Goal: Task Accomplishment & Management: Manage account settings

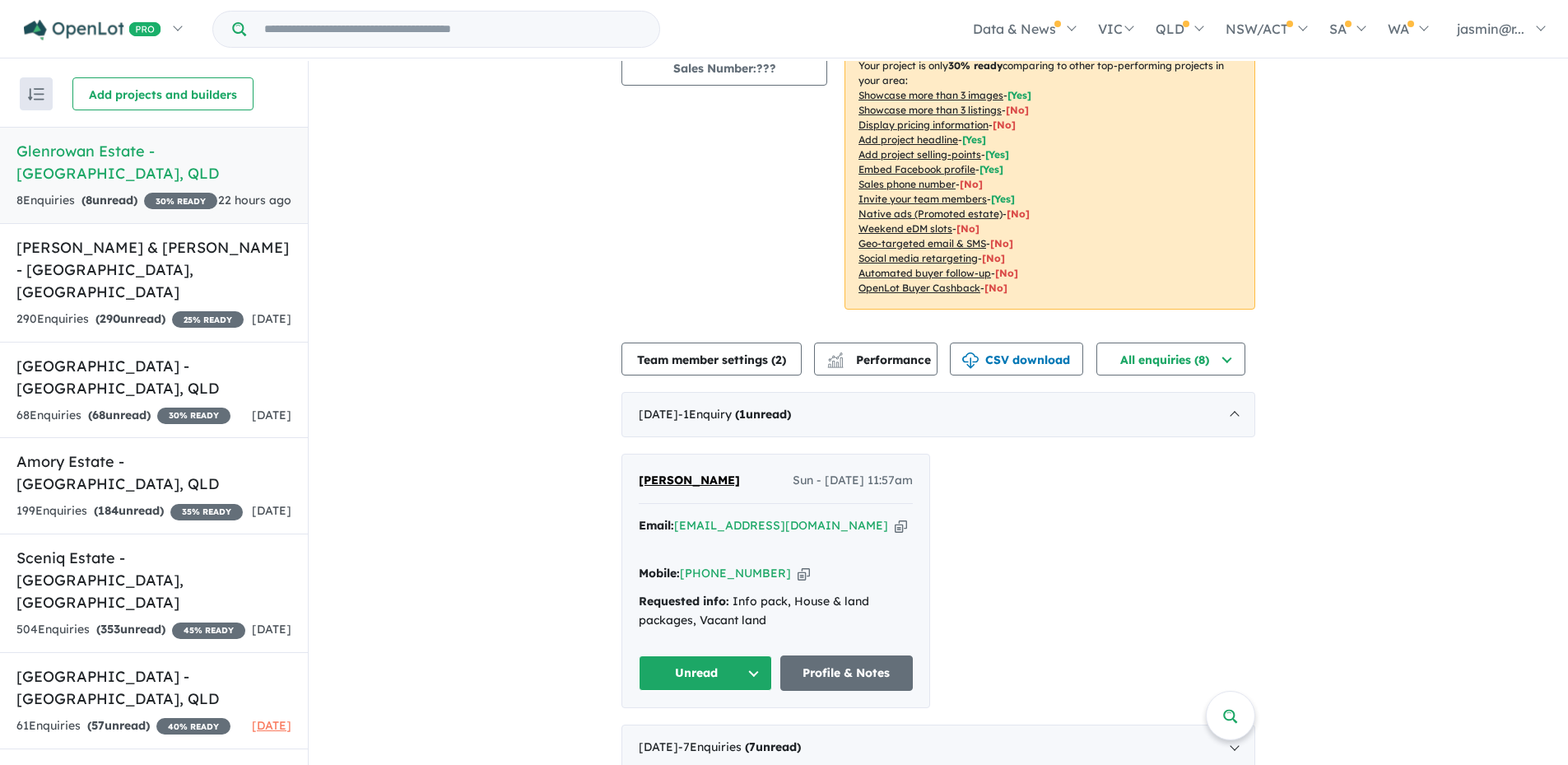
scroll to position [3, 0]
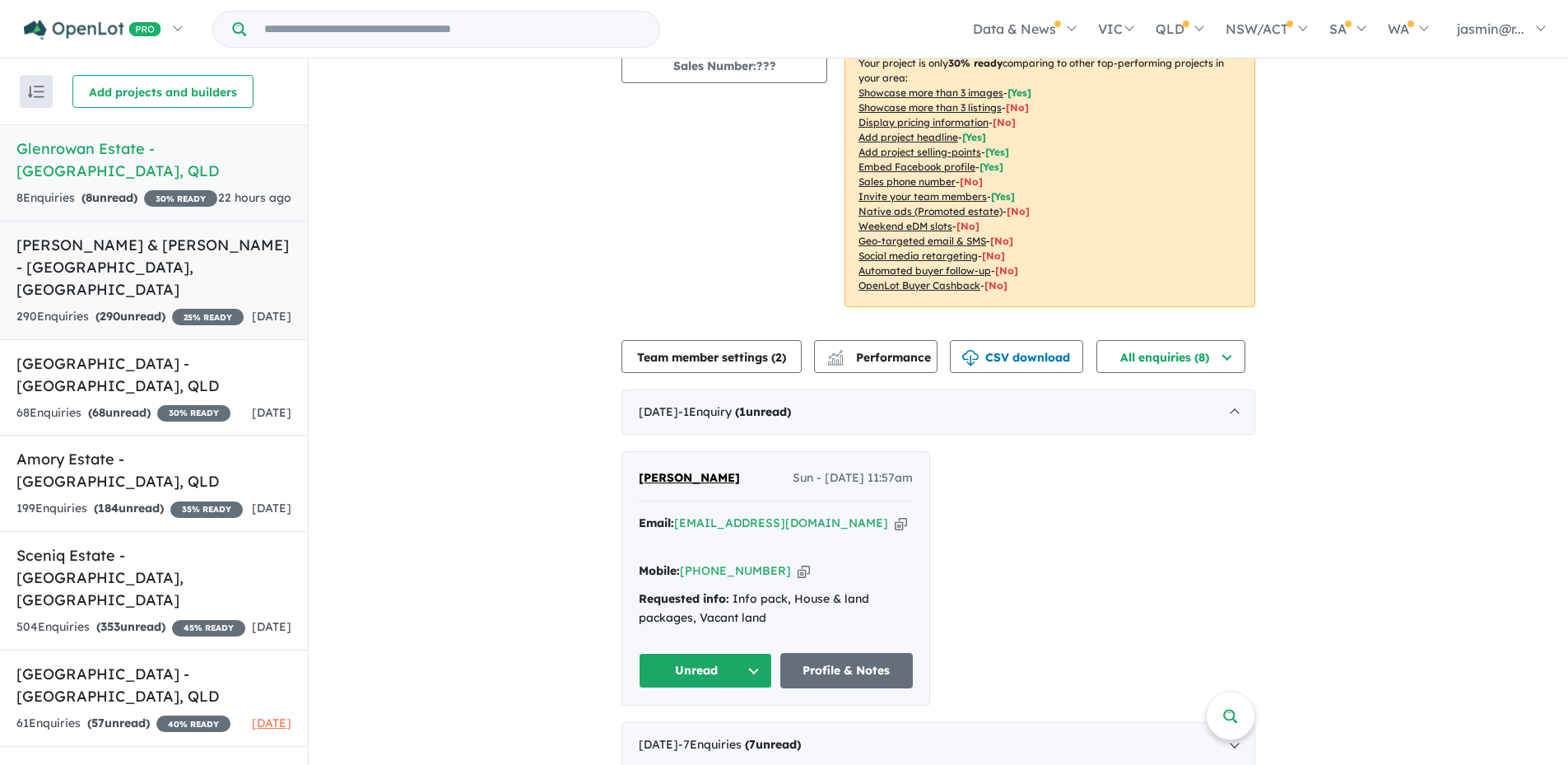
click at [180, 307] on div "290 Enquir ies ( 290 unread) 25 % READY" at bounding box center [130, 316] width 227 height 20
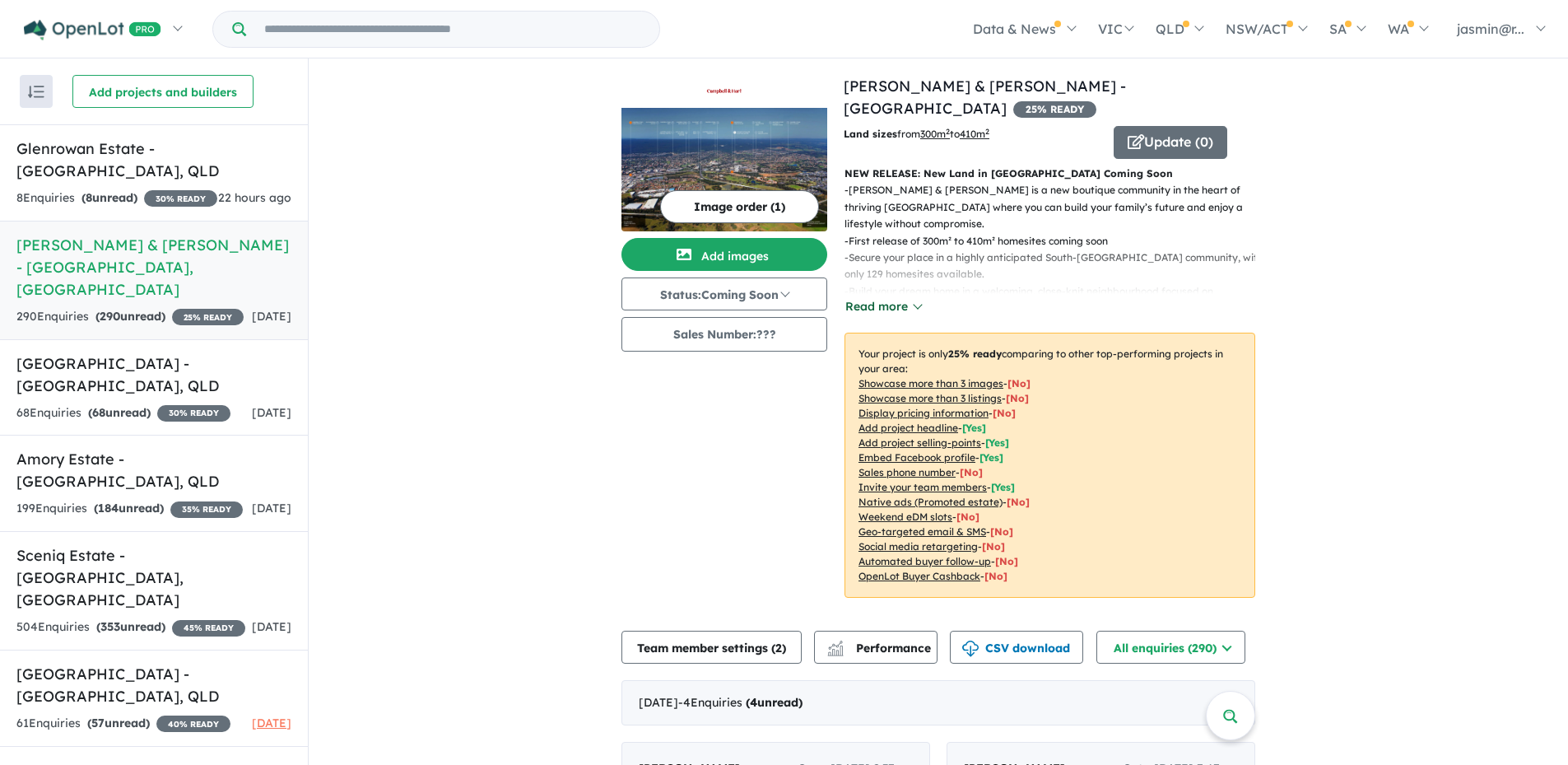
click at [910, 297] on button "Read more" at bounding box center [883, 307] width 77 height 19
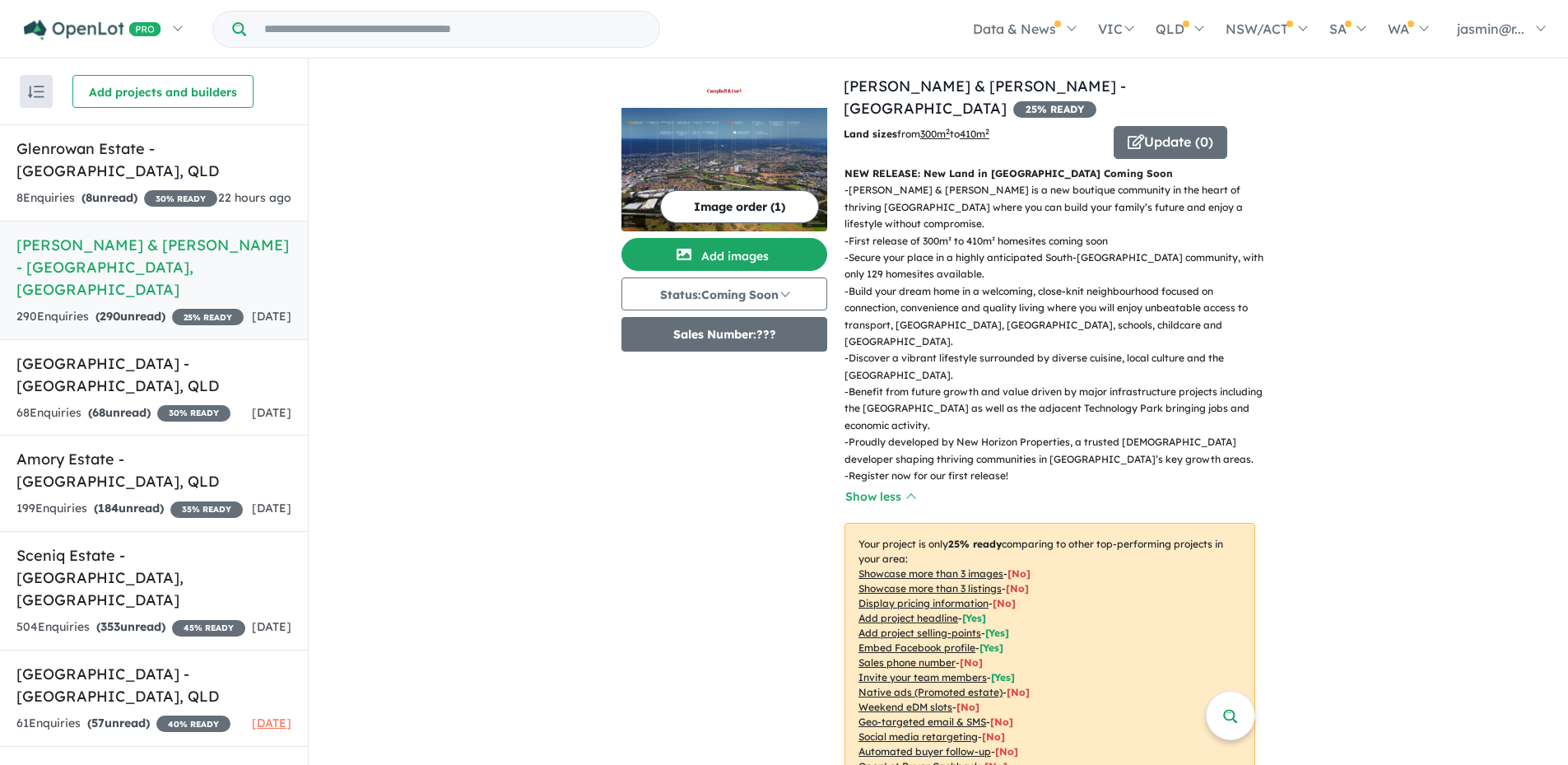
click at [771, 336] on button "Sales Number: ???" at bounding box center [724, 334] width 206 height 34
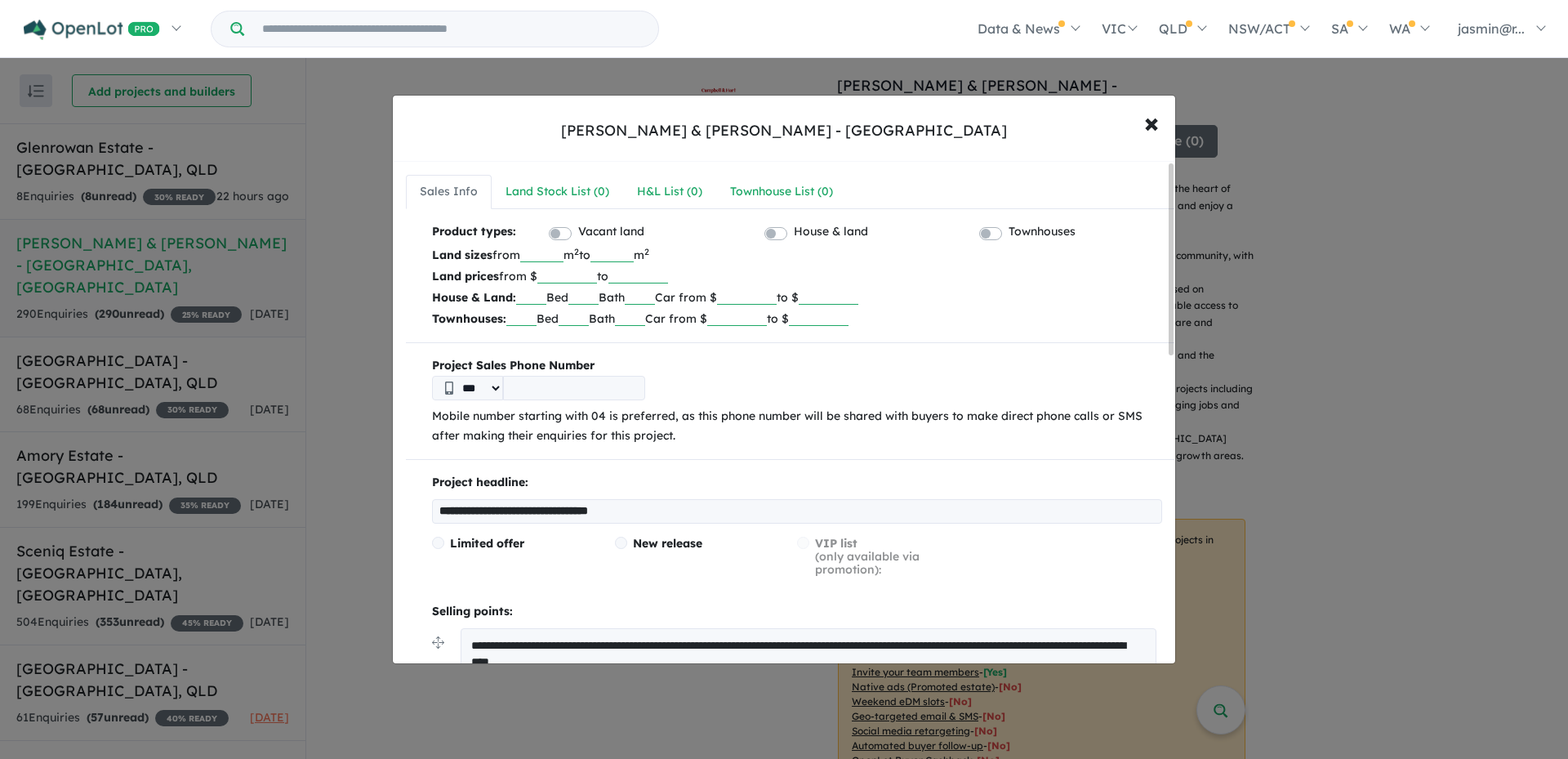
click at [531, 395] on input "tel" at bounding box center [574, 388] width 142 height 24
click at [550, 394] on input "tel" at bounding box center [574, 388] width 142 height 24
click at [555, 386] on input "tel" at bounding box center [574, 388] width 142 height 24
paste input "**********"
type input "**********"
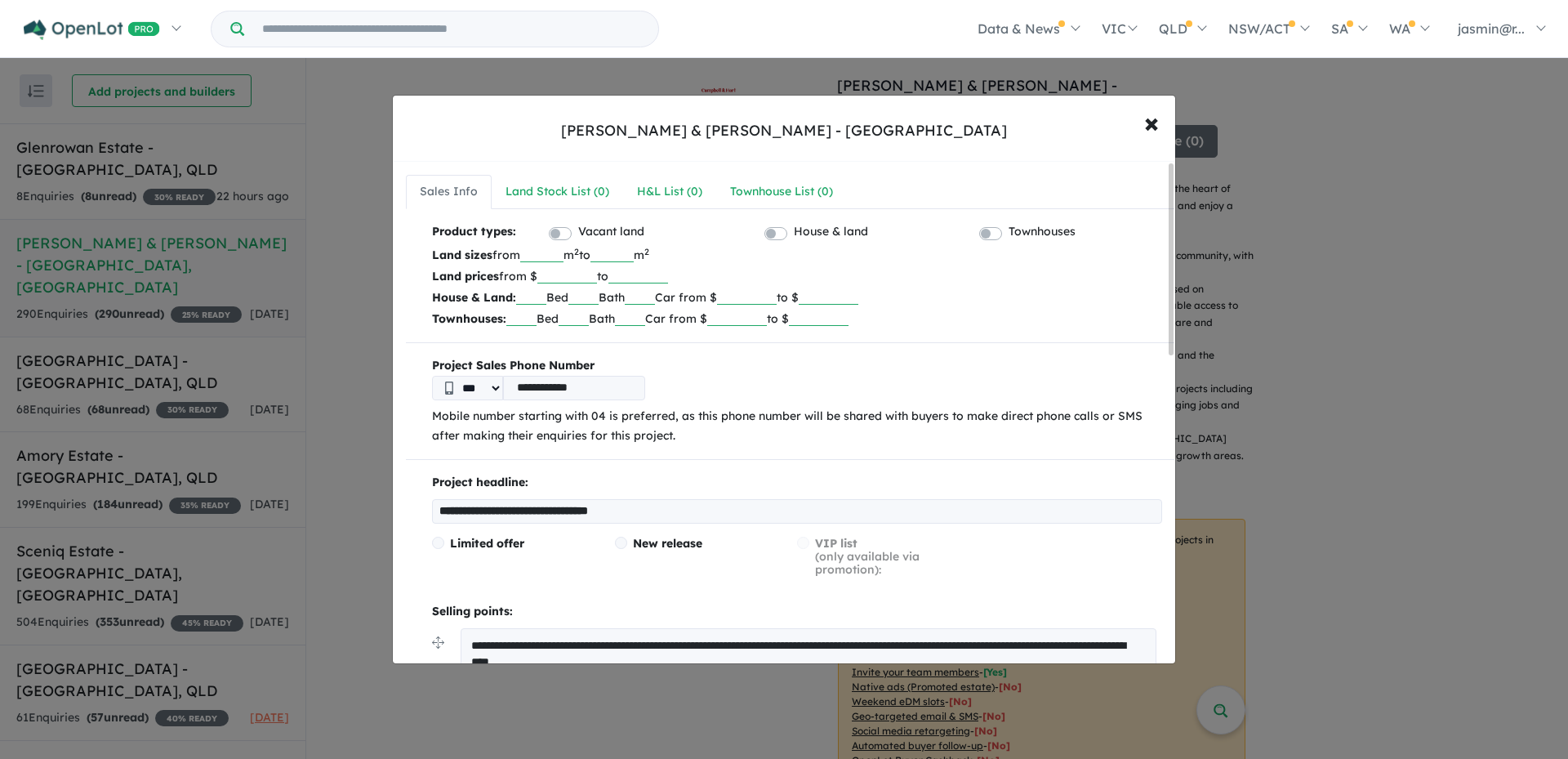
click at [864, 396] on div "**********" at bounding box center [797, 388] width 730 height 24
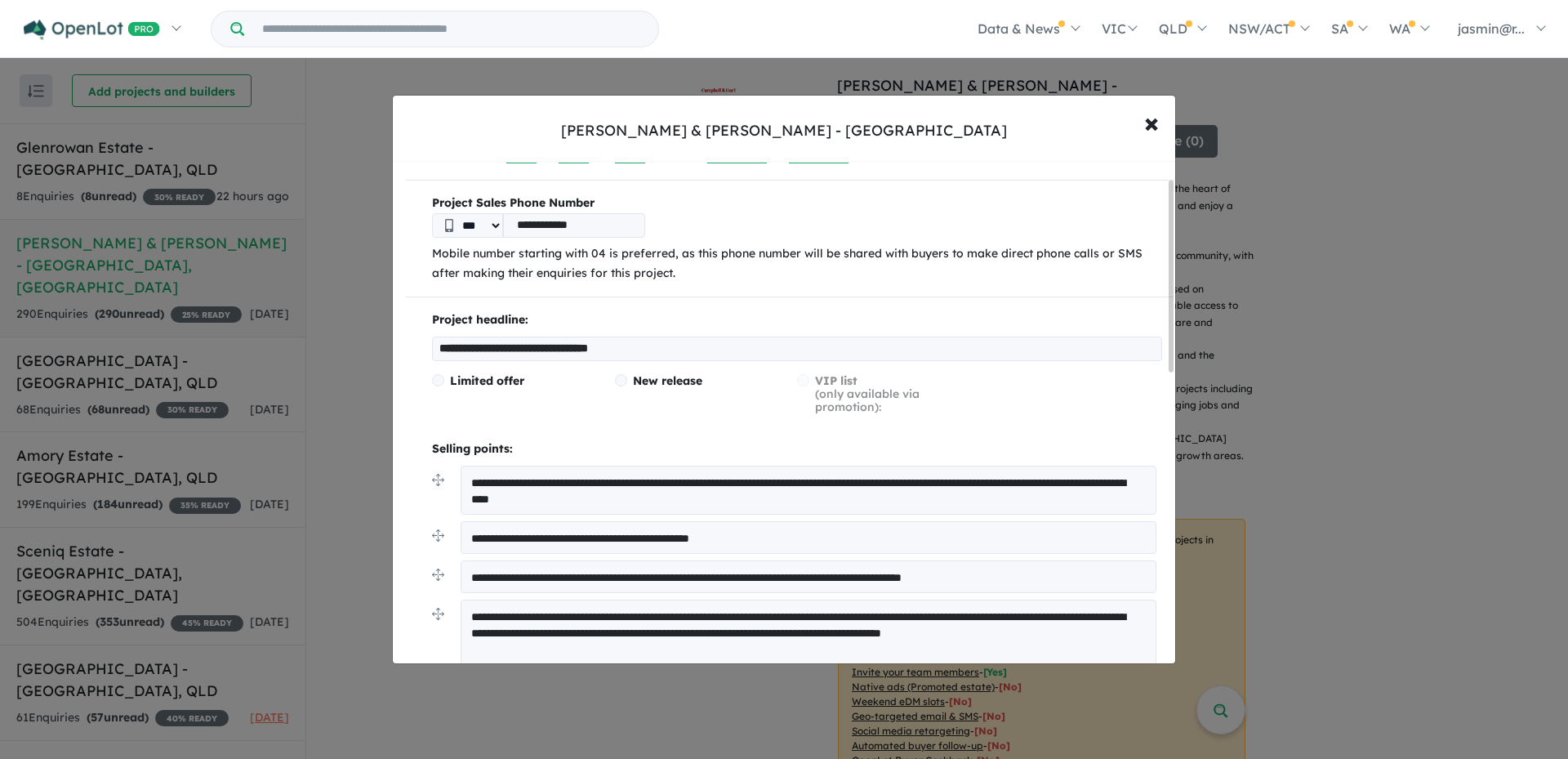
scroll to position [163, 0]
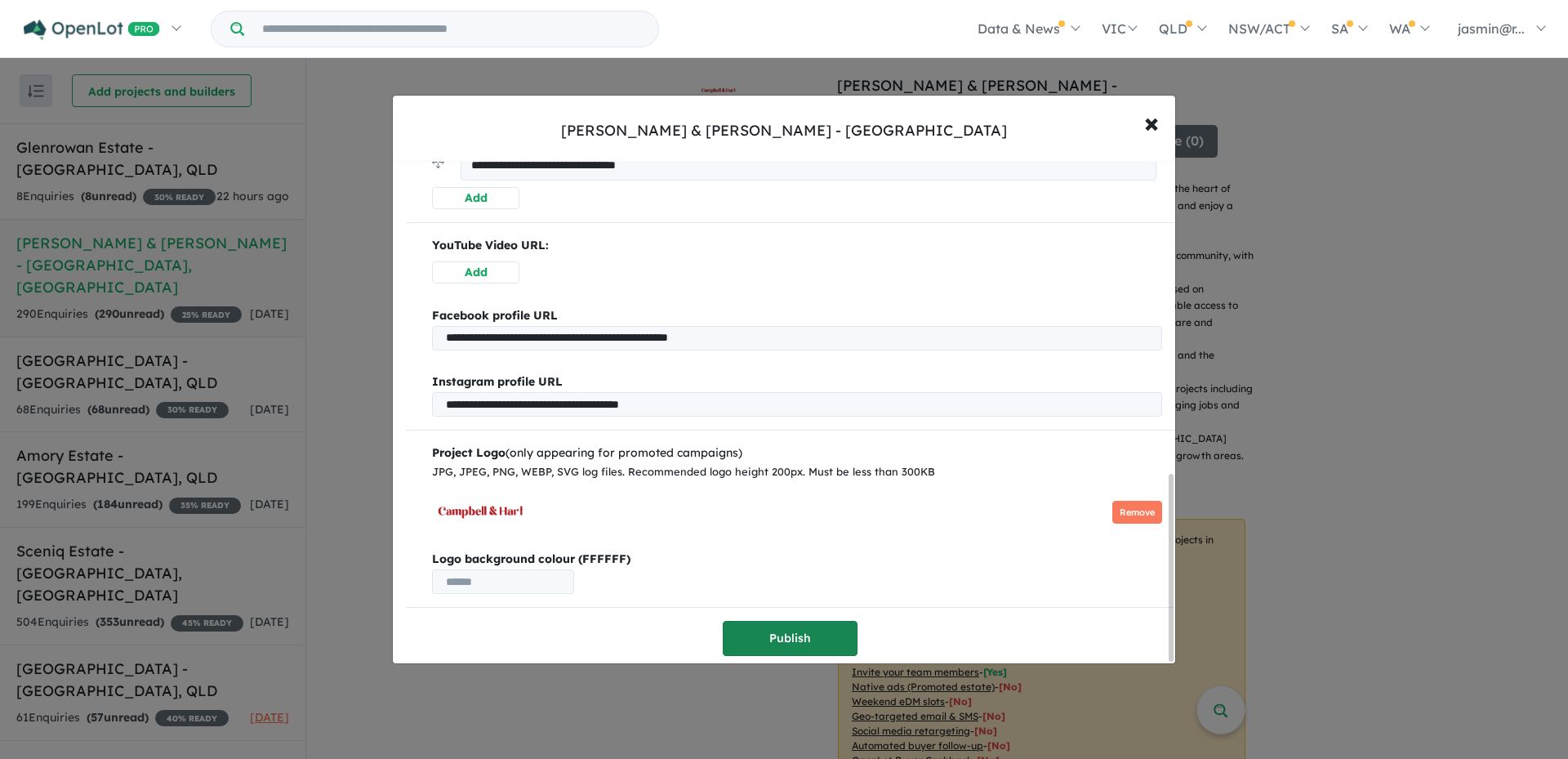
click at [792, 632] on button "Publish" at bounding box center [790, 638] width 135 height 35
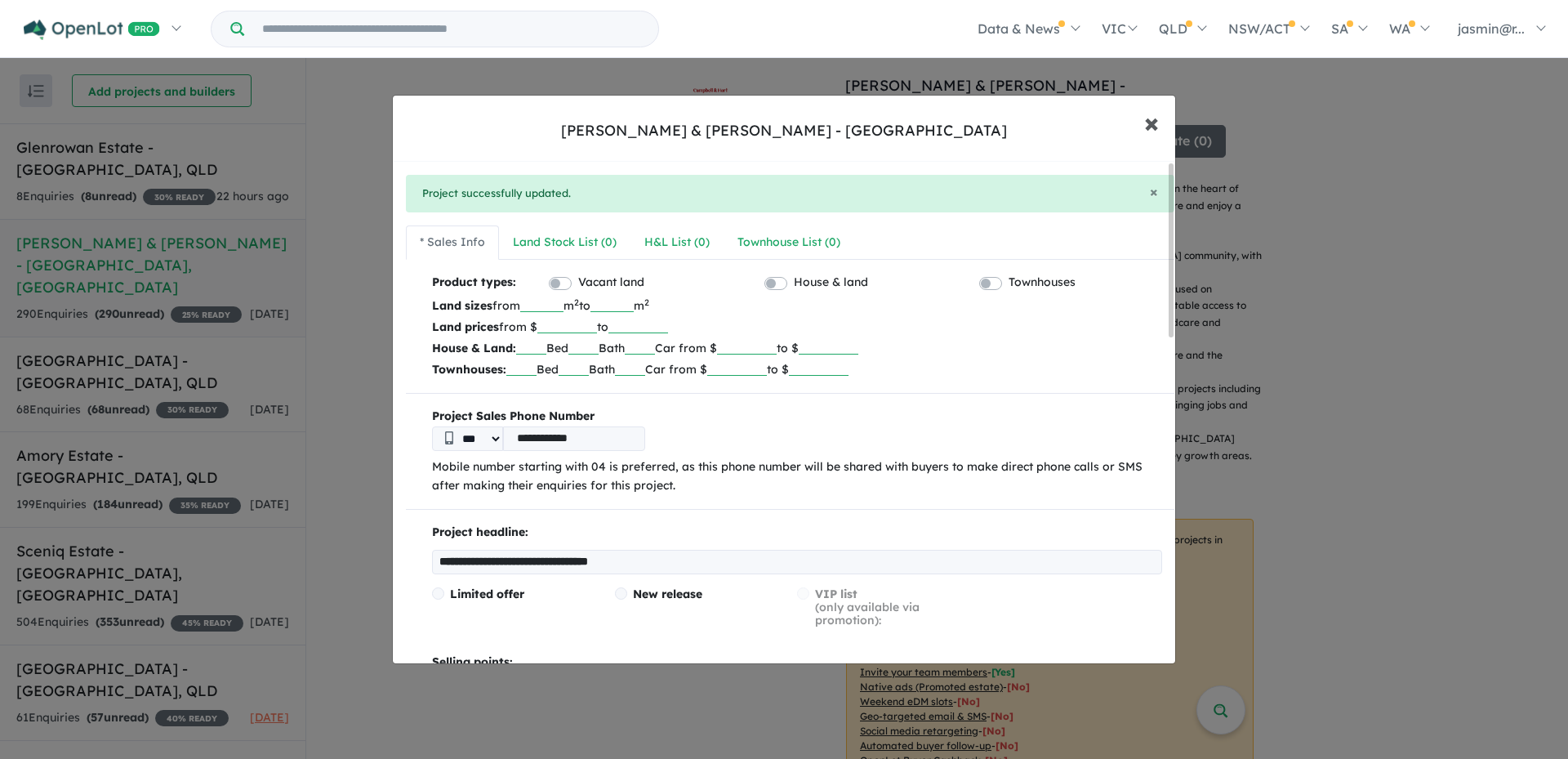
click at [1146, 127] on span "×" at bounding box center [1151, 122] width 15 height 35
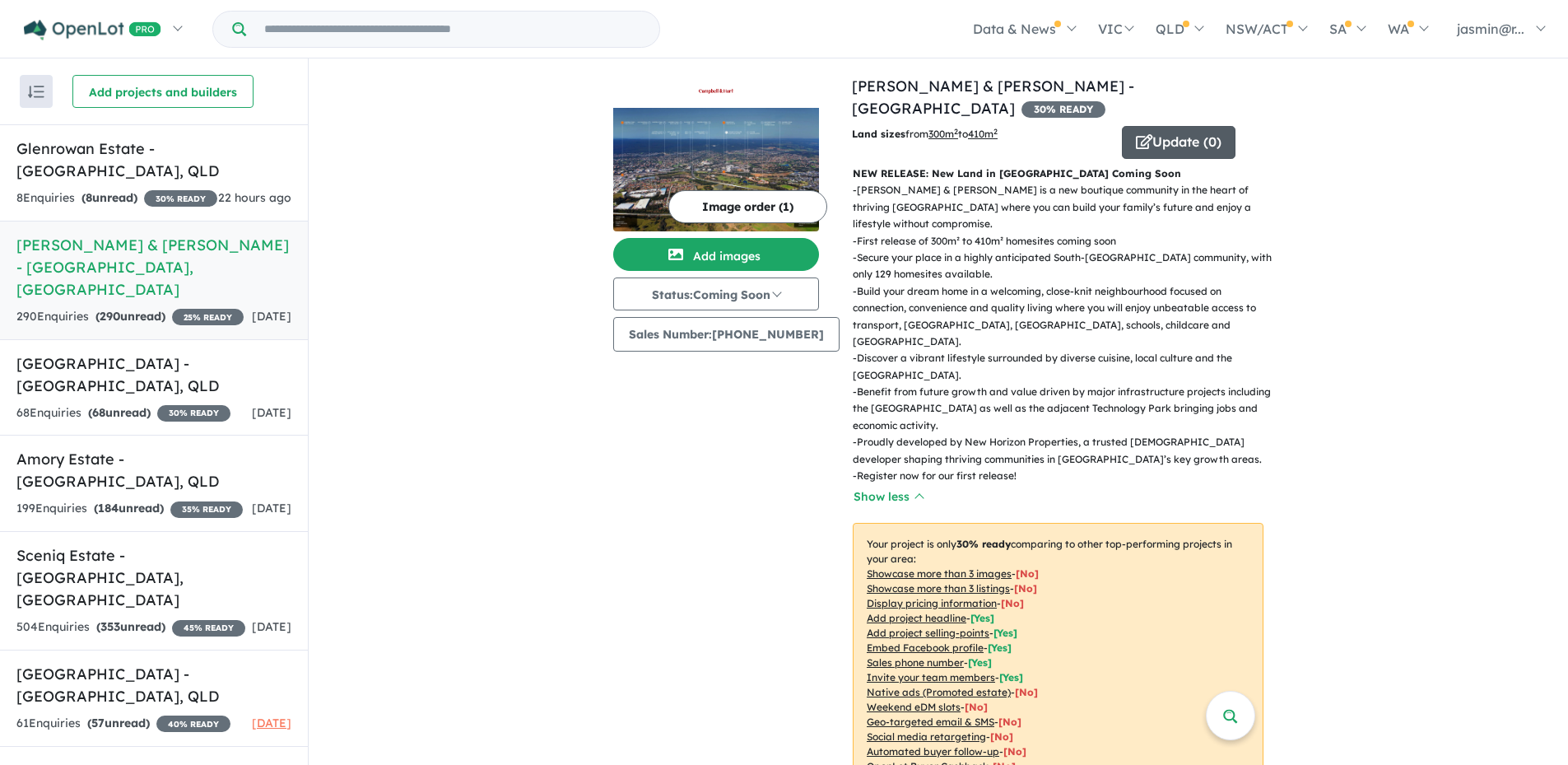
click at [1198, 126] on button "Update ( 0 )" at bounding box center [1179, 143] width 114 height 33
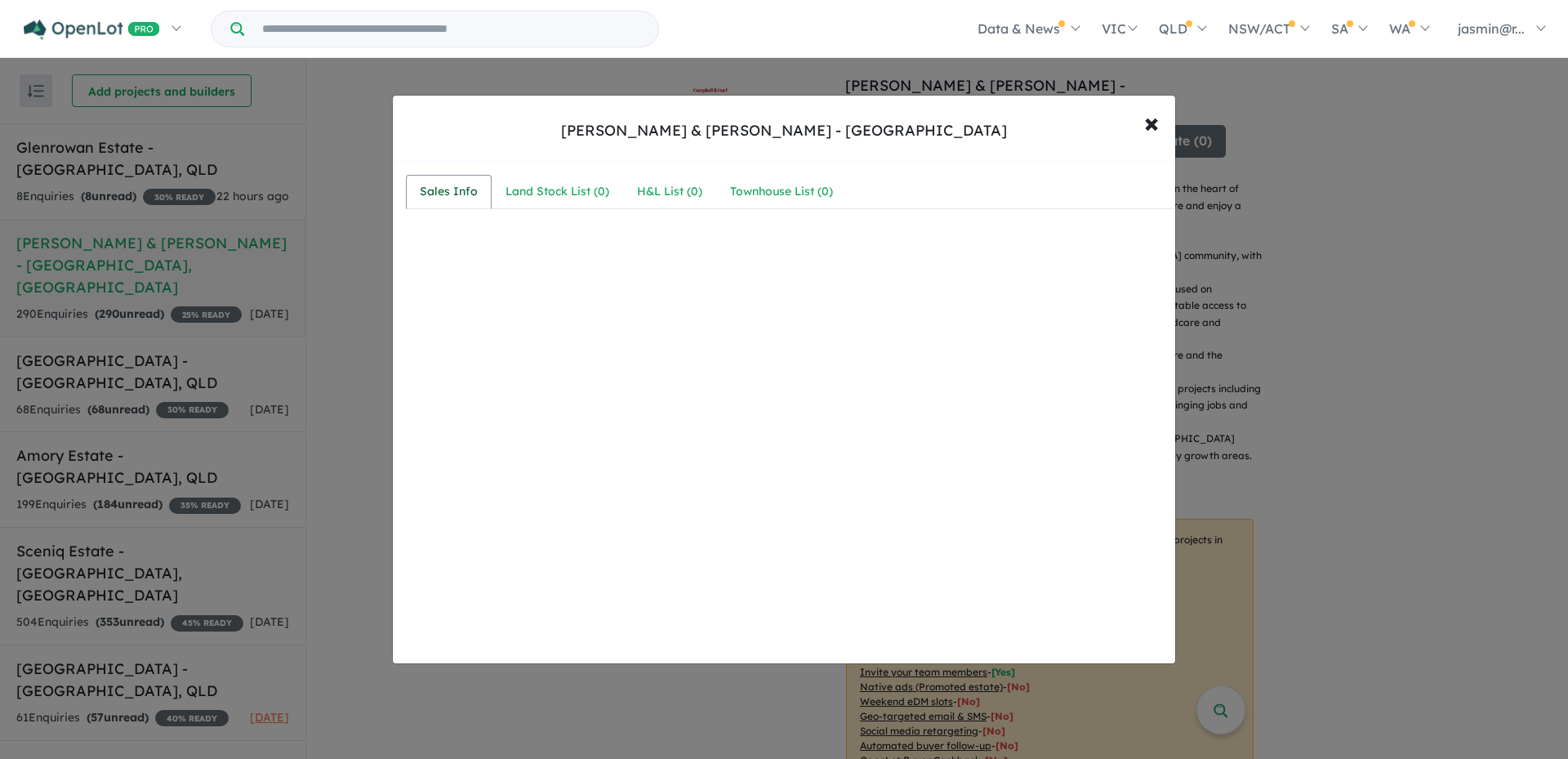
click at [435, 198] on div "Sales Info" at bounding box center [448, 192] width 58 height 20
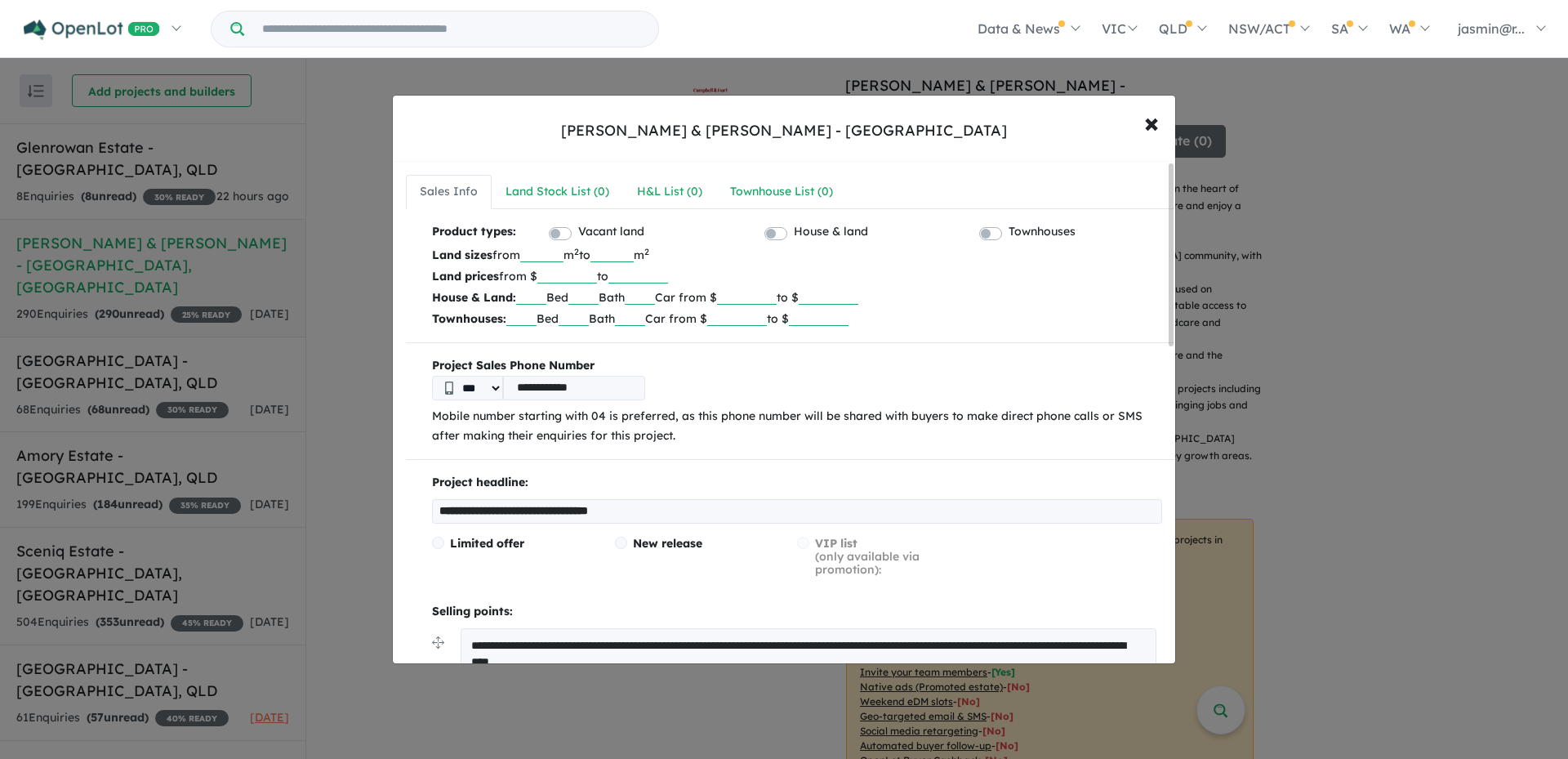
click at [522, 389] on input "**********" at bounding box center [574, 388] width 142 height 24
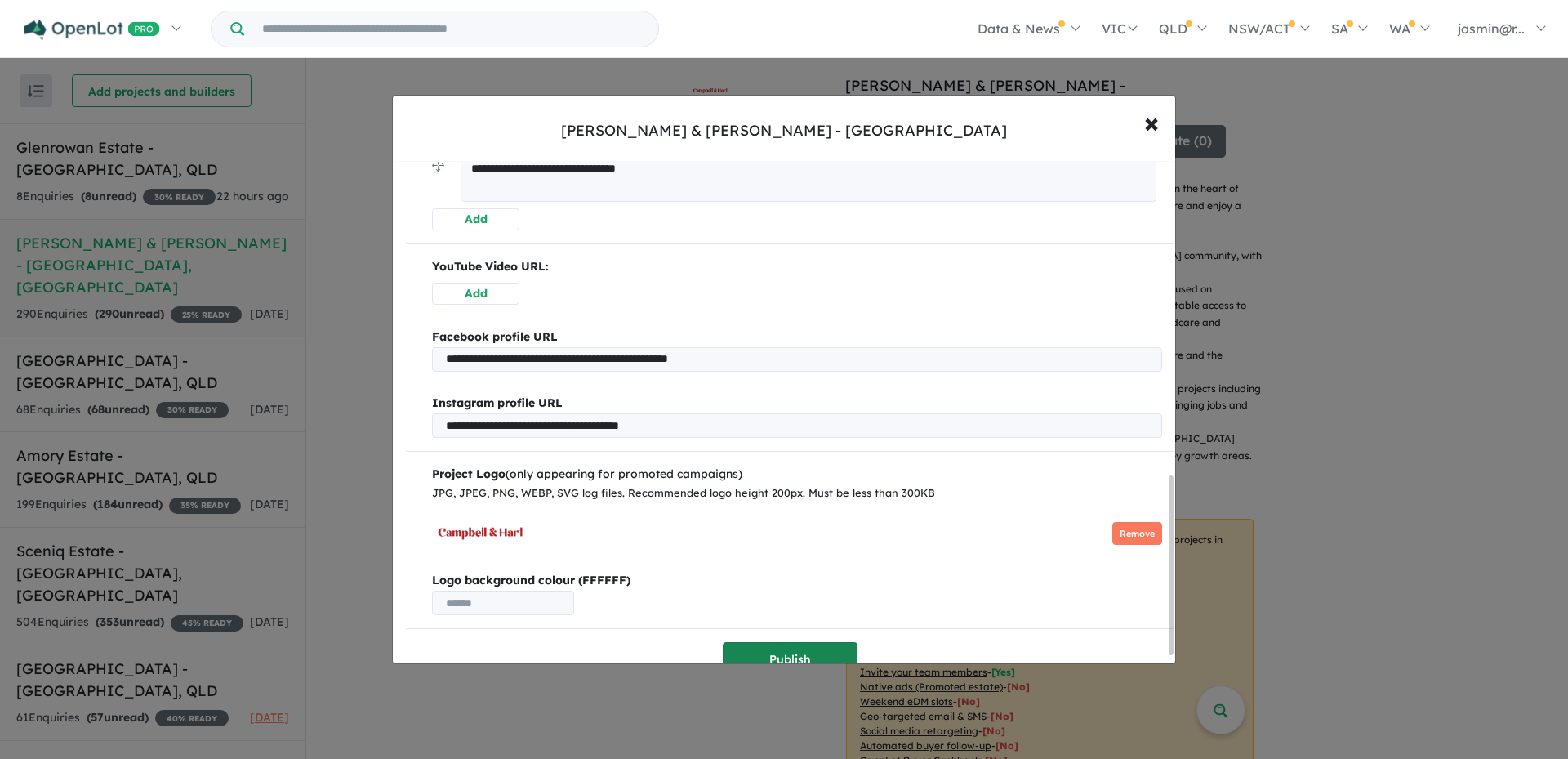
scroll to position [902, 0]
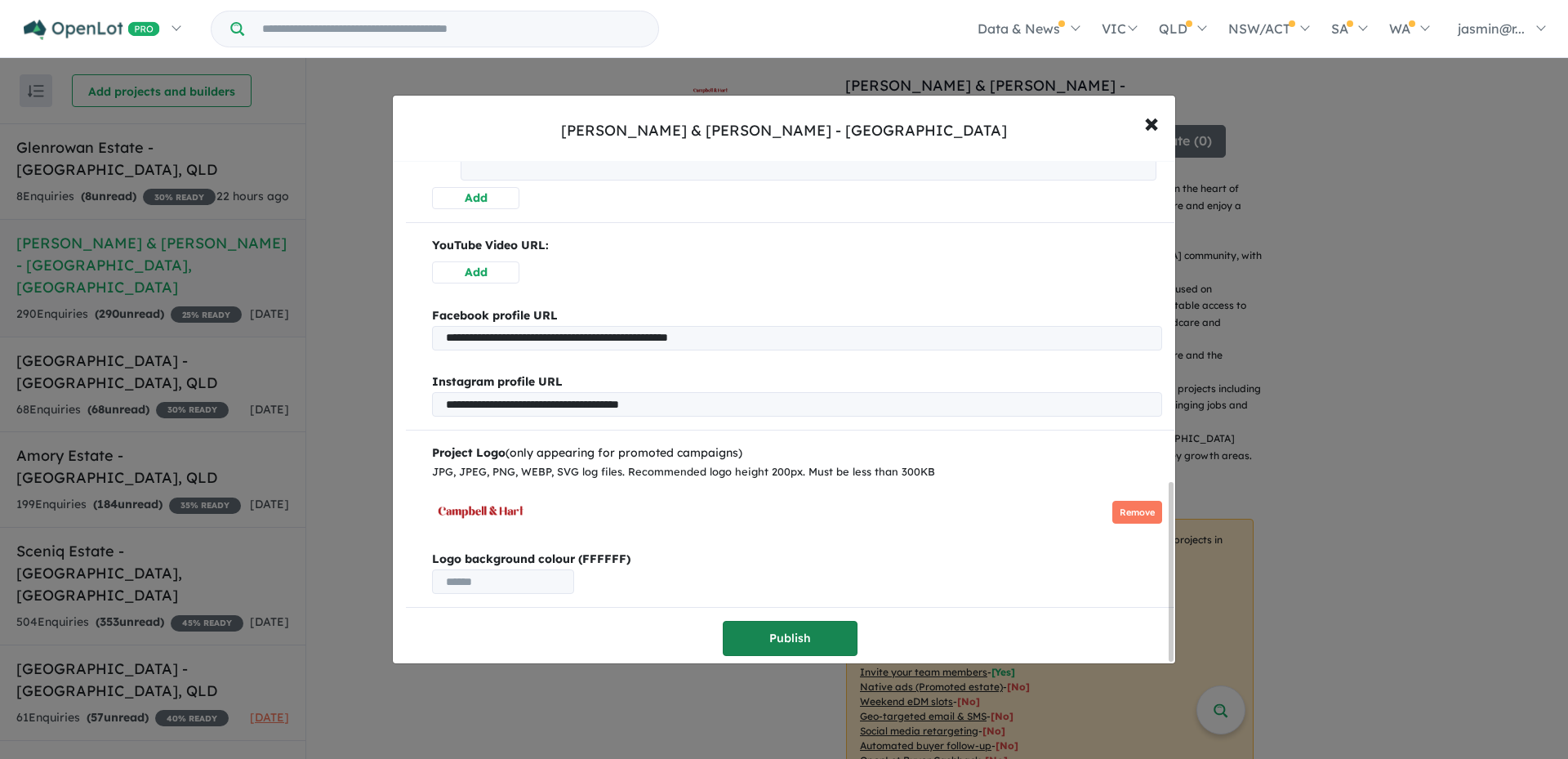
type input "**********"
click at [802, 624] on button "Publish" at bounding box center [790, 638] width 135 height 35
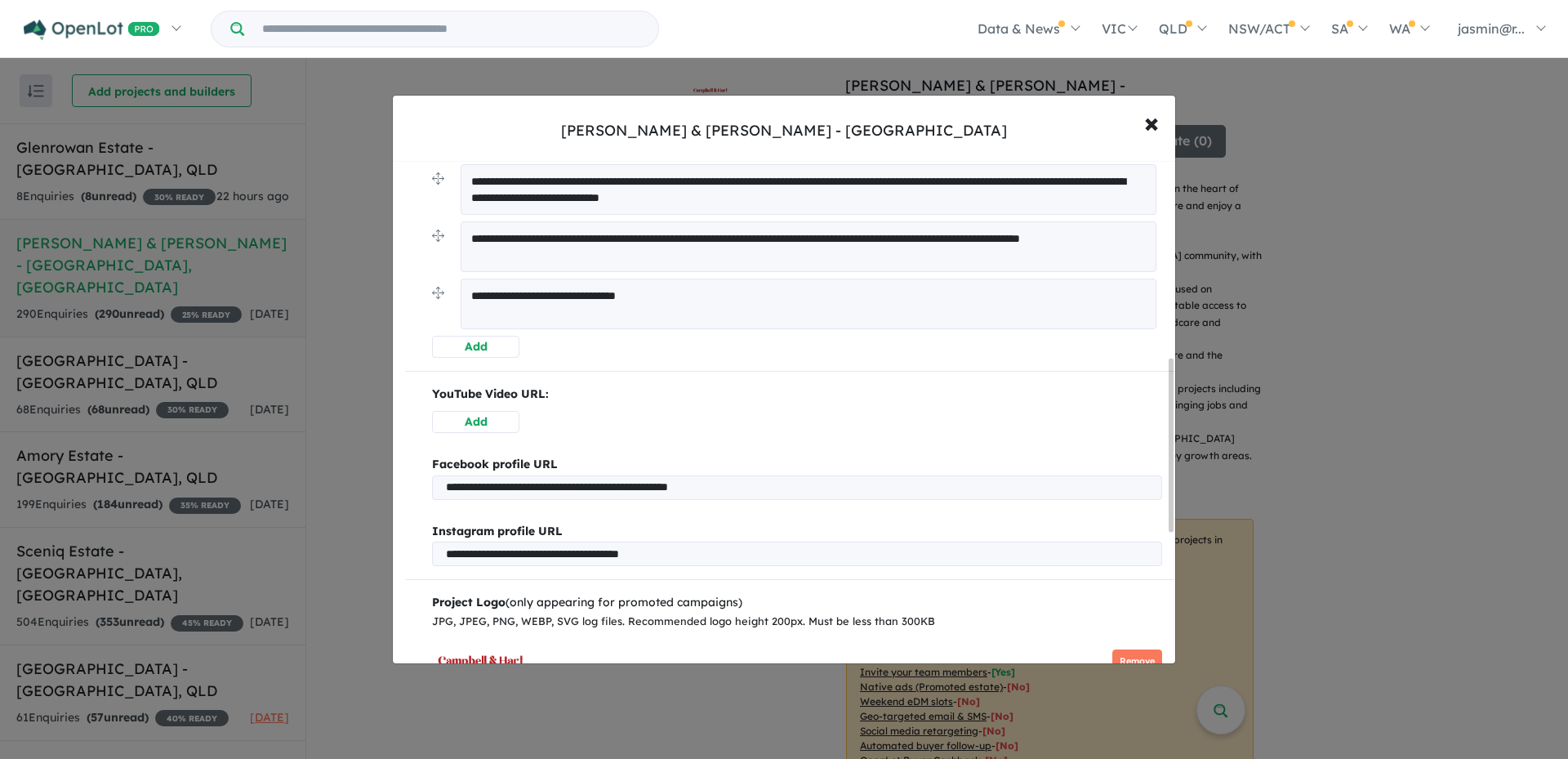
scroll to position [954, 0]
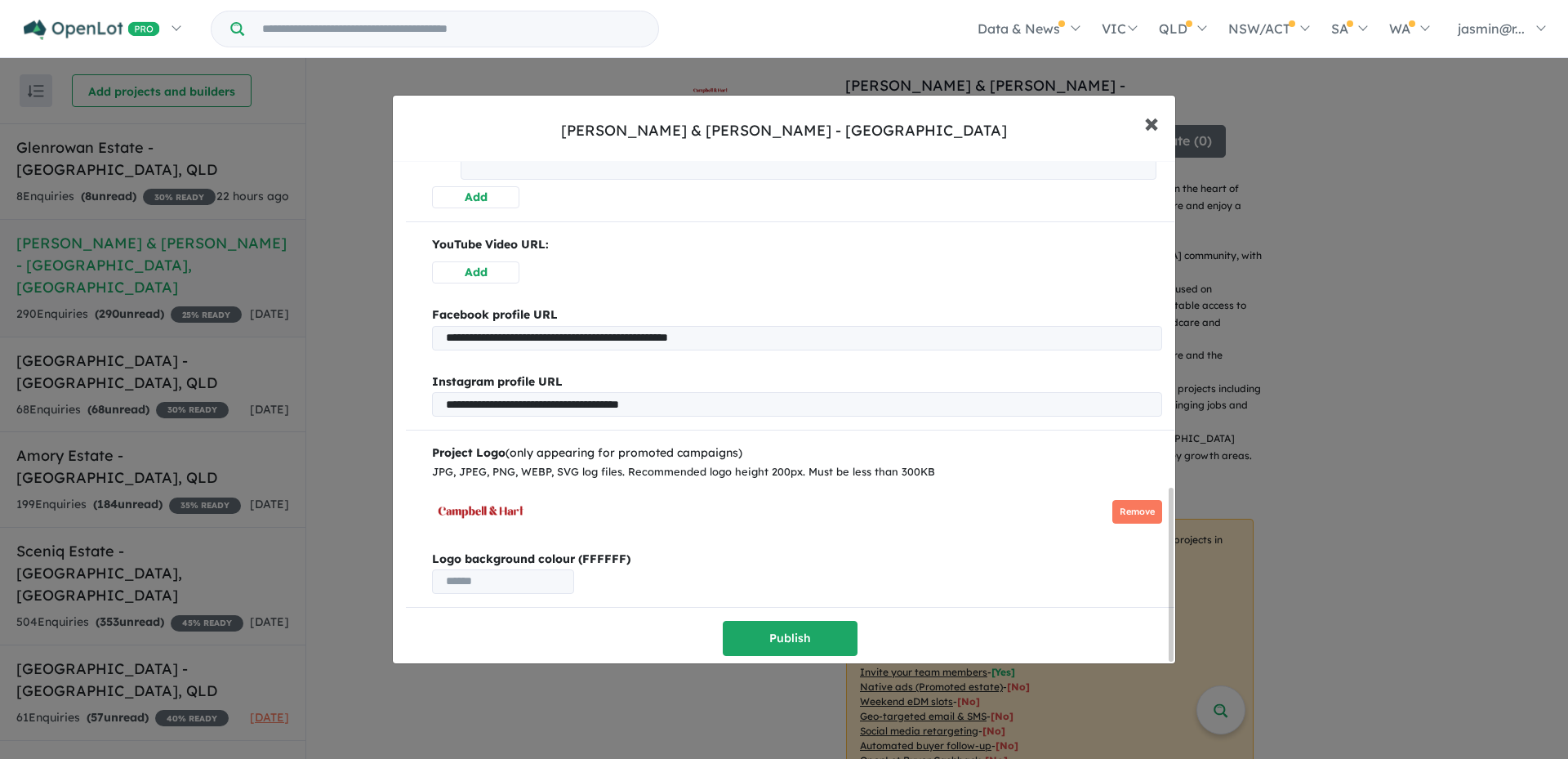
click at [1147, 124] on span "×" at bounding box center [1151, 122] width 15 height 35
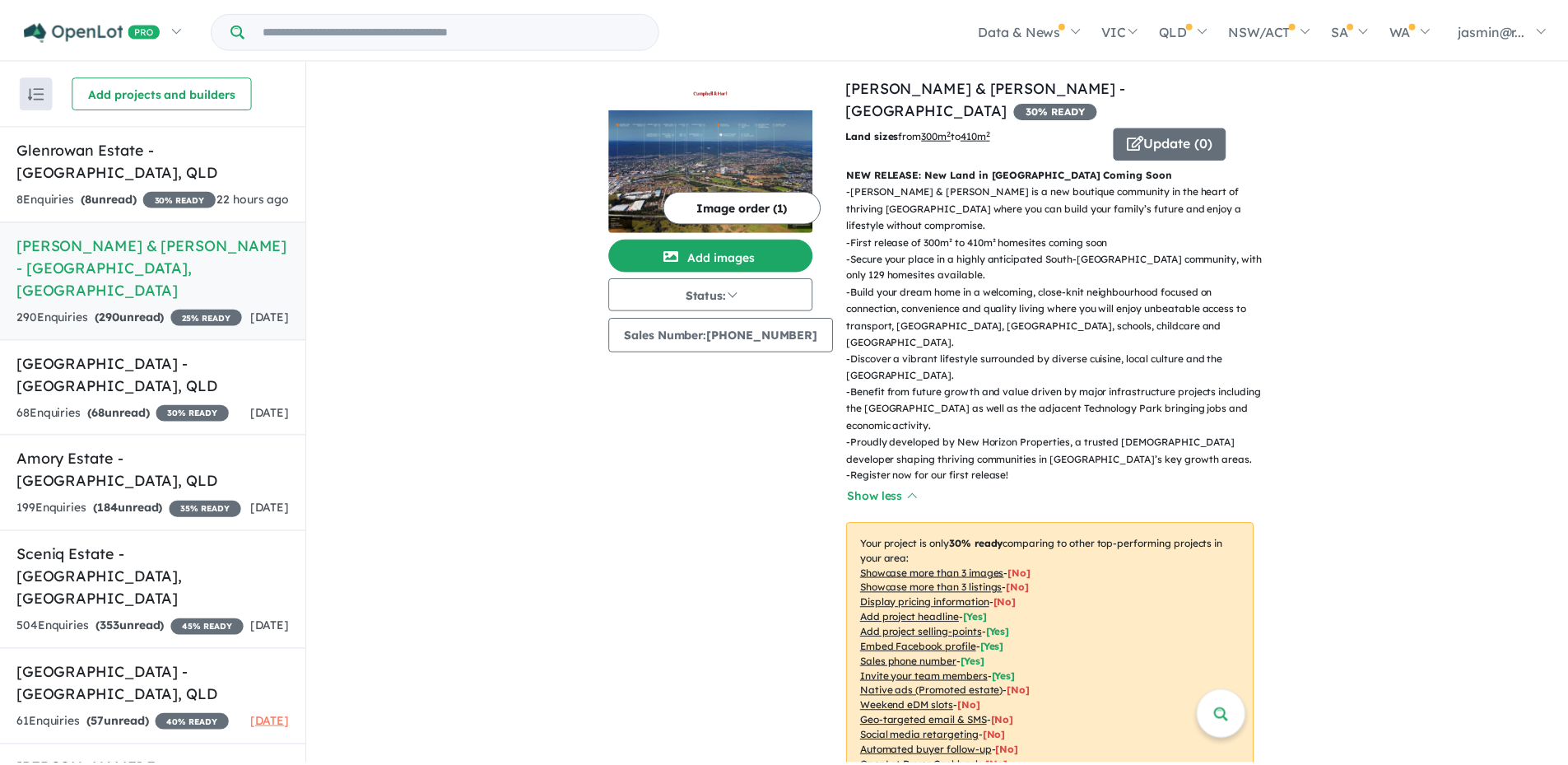
scroll to position [0, 0]
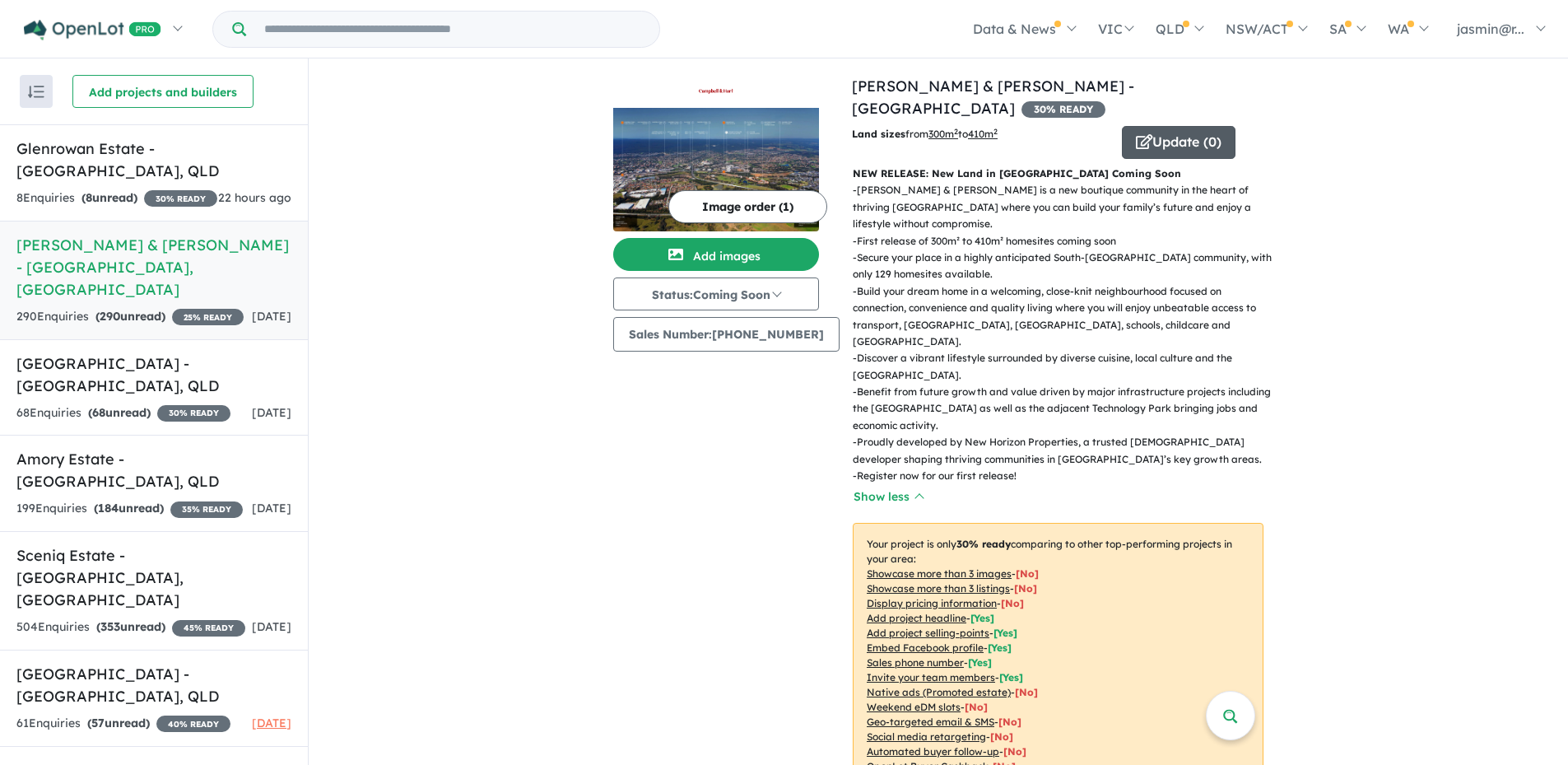
click at [1169, 126] on button "Update ( 0 )" at bounding box center [1179, 143] width 114 height 33
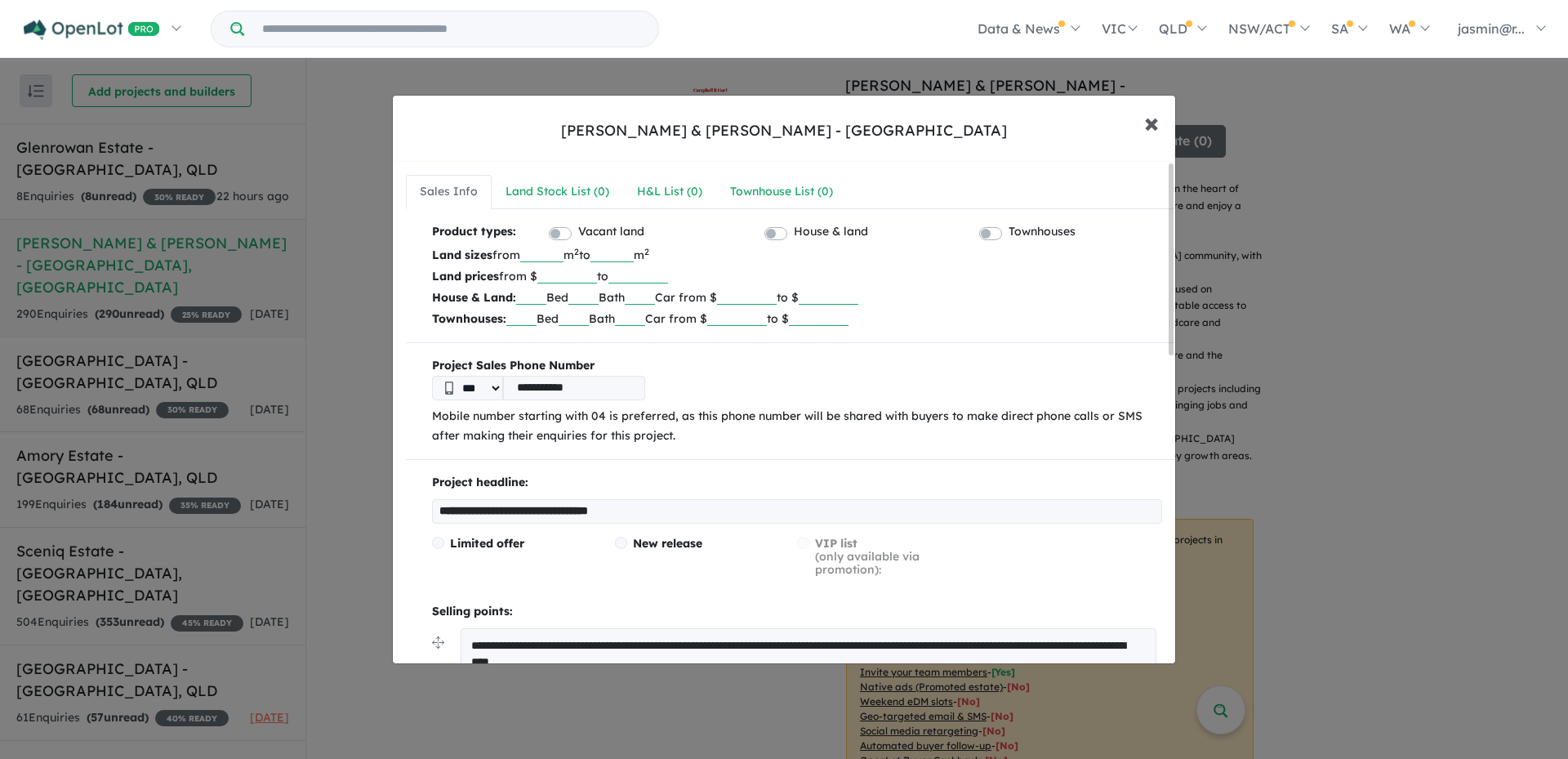
click at [1147, 126] on span "×" at bounding box center [1151, 122] width 15 height 35
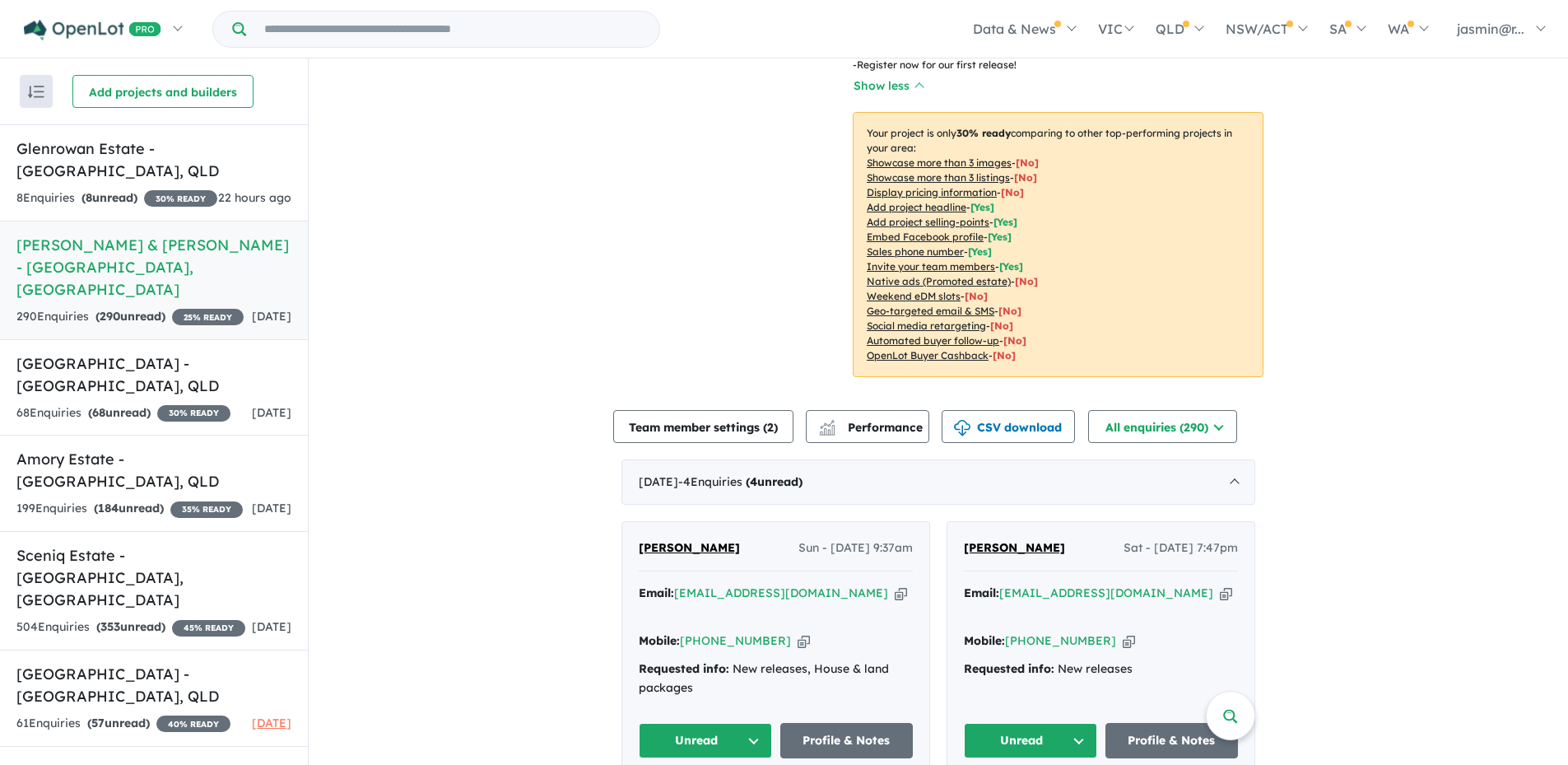
scroll to position [412, 0]
click at [680, 409] on button "Team member settings ( 2 )" at bounding box center [703, 426] width 180 height 33
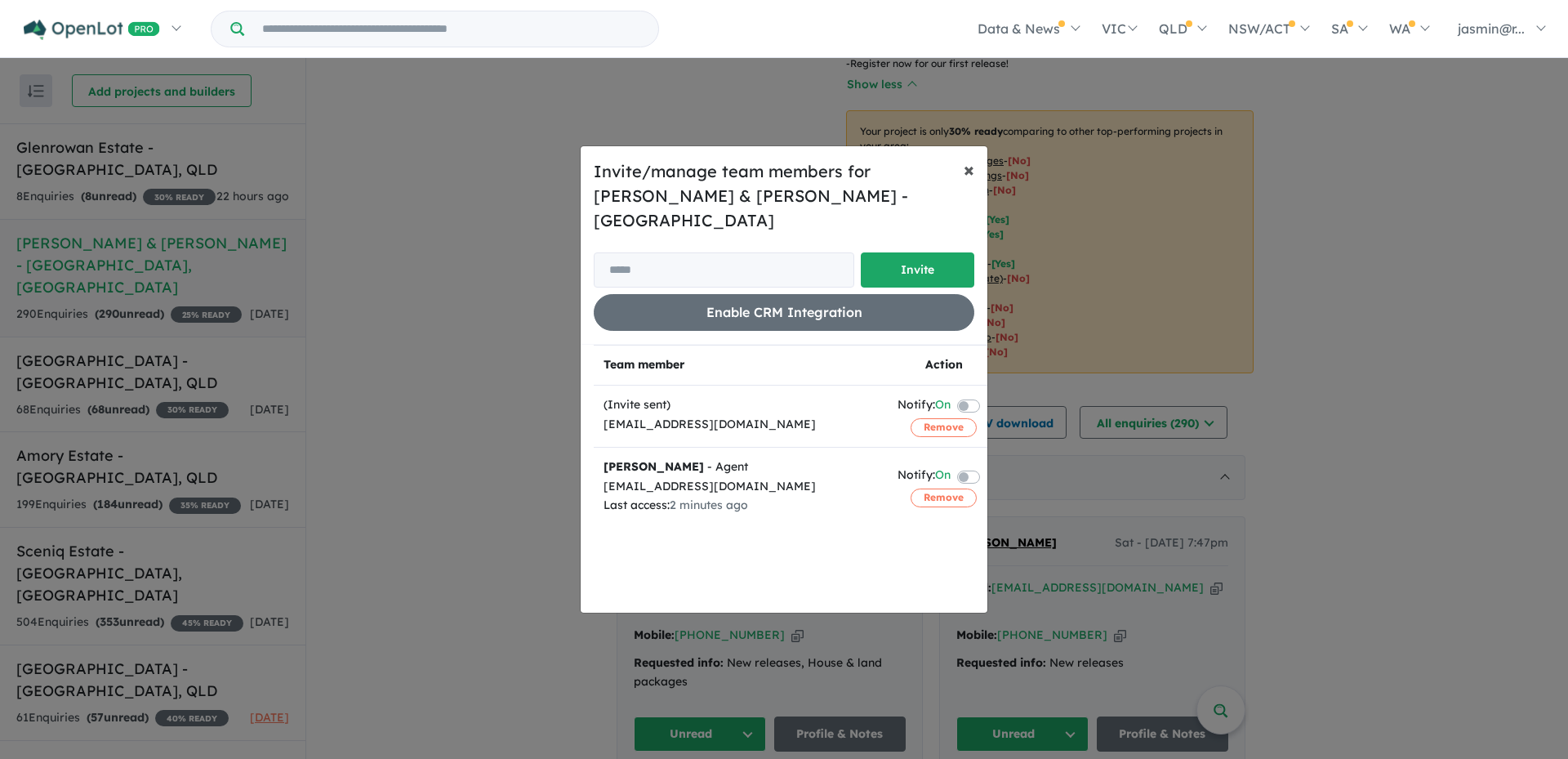
drag, startPoint x: 967, startPoint y: 183, endPoint x: 1181, endPoint y: 249, distance: 223.9
click at [966, 182] on span "×" at bounding box center [969, 169] width 10 height 24
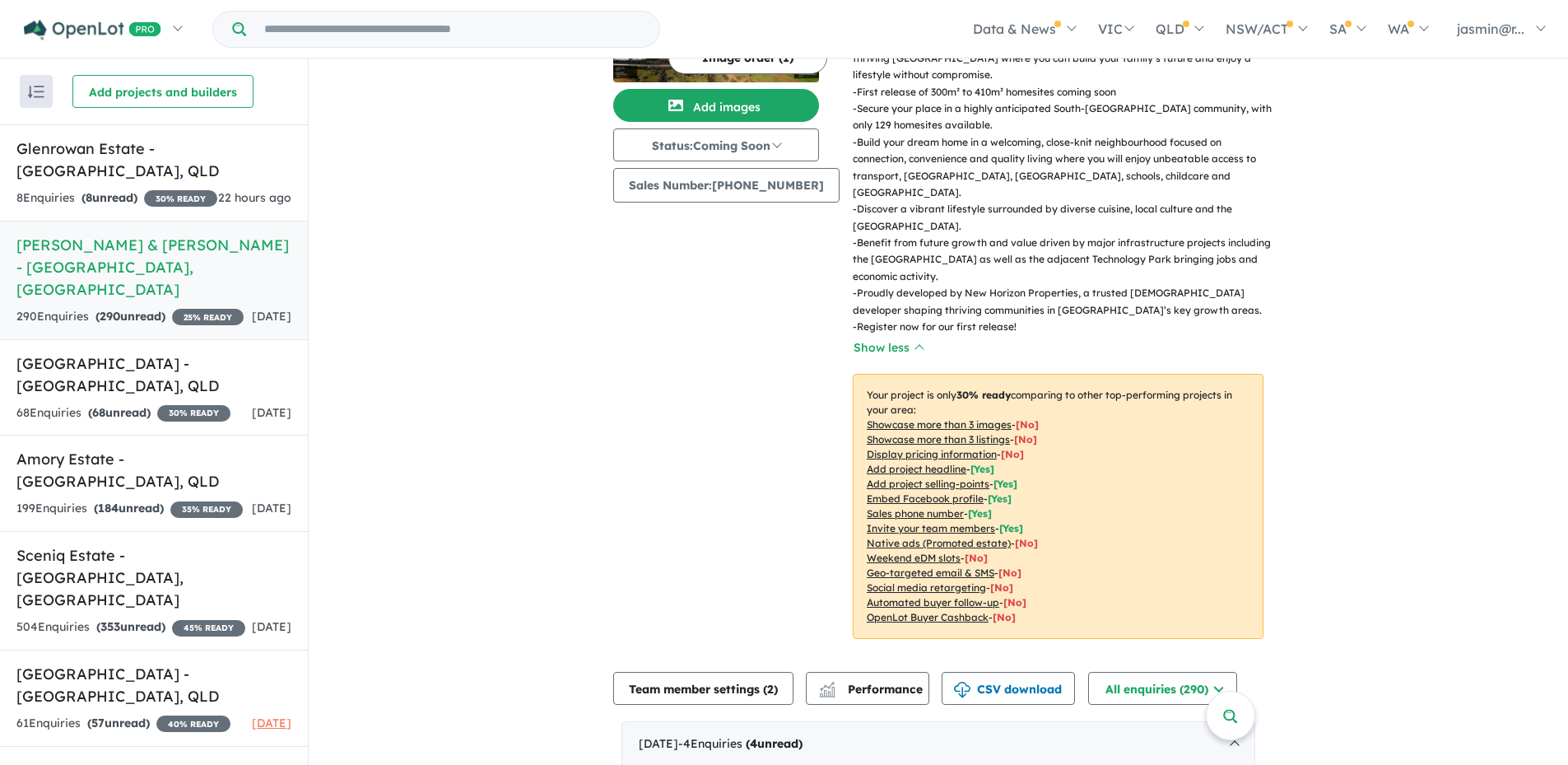
scroll to position [165, 0]
